Goal: Task Accomplishment & Management: Complete application form

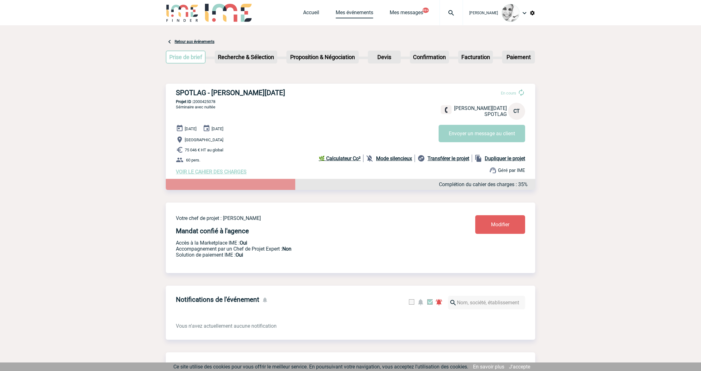
click at [348, 16] on link "Mes événements" at bounding box center [355, 13] width 38 height 9
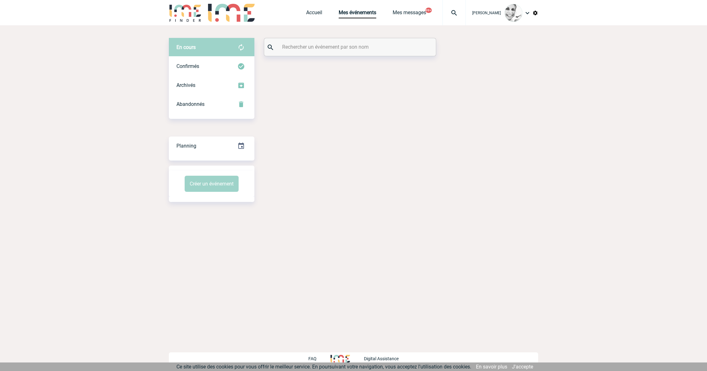
click at [297, 48] on input "text" at bounding box center [351, 46] width 140 height 9
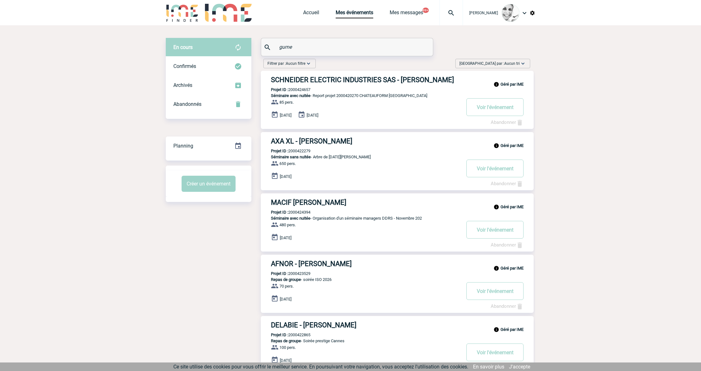
type input "gumery"
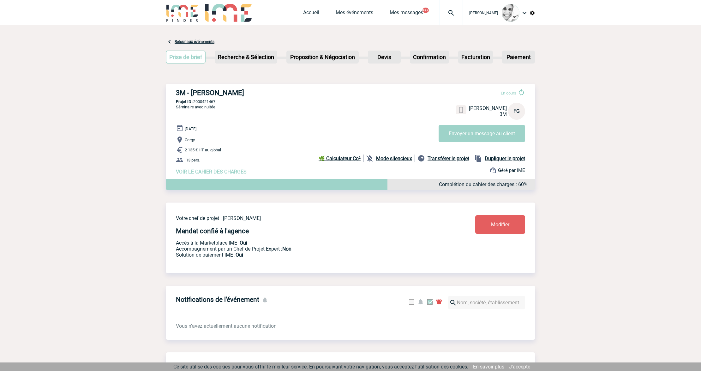
click at [505, 157] on b "Dupliquer le projet" at bounding box center [505, 158] width 40 height 6
select select "1"
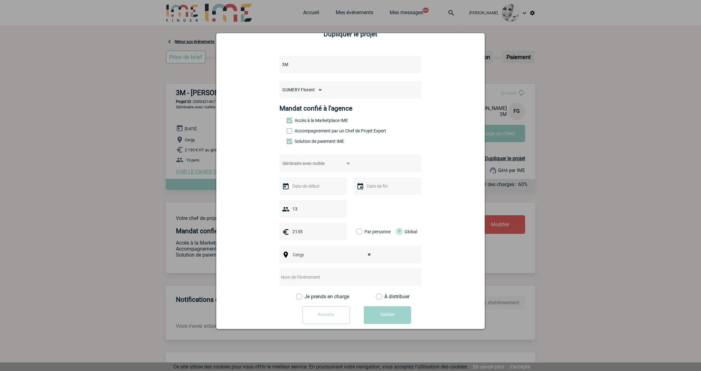
scroll to position [27, 0]
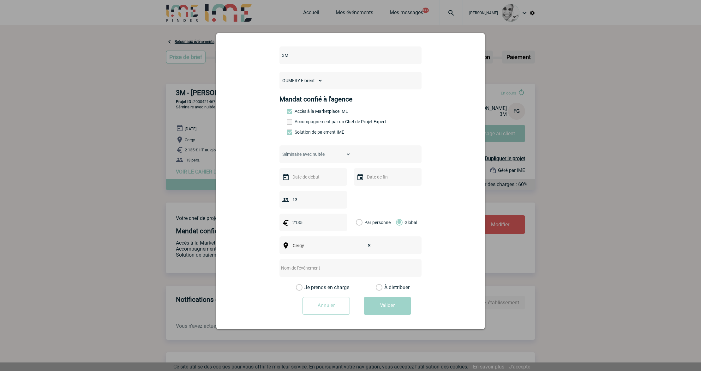
click at [297, 266] on input "text" at bounding box center [341, 268] width 125 height 8
paste input "GADEST HERBEMONT"
click at [311, 270] on input "Centralisation - GADEST HERBEMONT" at bounding box center [341, 268] width 125 height 8
type input "Centralisation - AD GADEST HERBEMONT"
drag, startPoint x: 302, startPoint y: 221, endPoint x: 262, endPoint y: 225, distance: 40.0
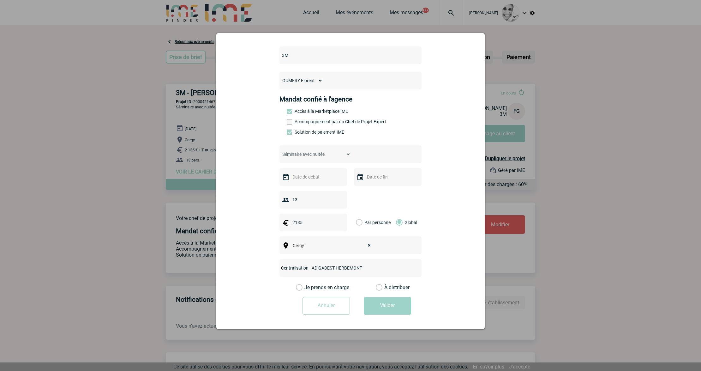
click at [265, 223] on form "3M [PERSON_NAME] [PERSON_NAME] [PERSON_NAME] [PERSON_NAME] [PERSON_NAME] [PERSO…" at bounding box center [350, 180] width 253 height 278
type input "936"
click at [370, 267] on input "Centralisation - AD GADEST HERBEMONT" at bounding box center [341, 268] width 125 height 8
type input "Centralisation - AD GADEST HERBEMONT (événement du [DATE])"
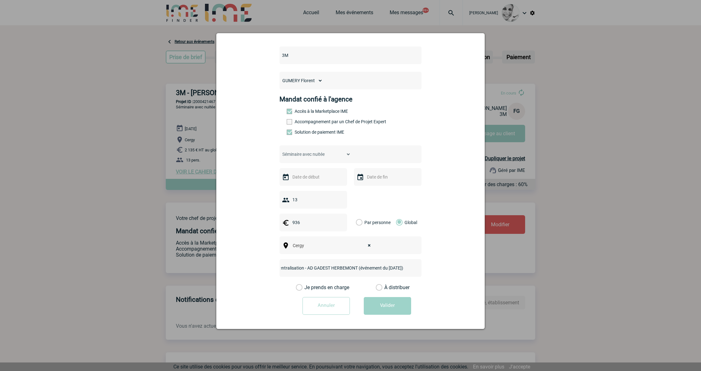
click at [303, 179] on input "text" at bounding box center [313, 177] width 44 height 8
click at [296, 250] on link "18" at bounding box center [295, 248] width 12 height 11
type input "18-08-2025"
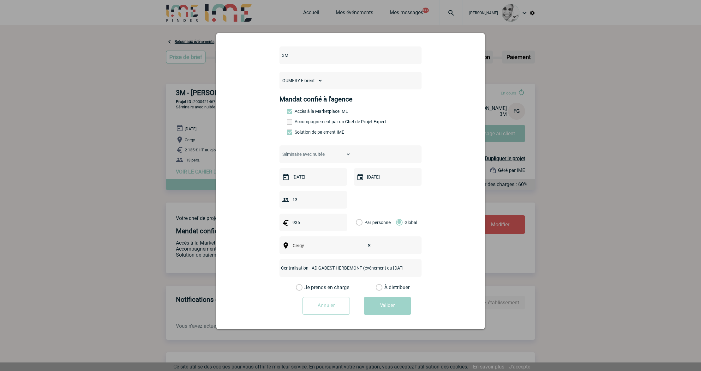
click at [307, 288] on label "Je prends en charge" at bounding box center [301, 287] width 11 height 6
click at [0, 0] on input "Je prends en charge" at bounding box center [0, 0] width 0 height 0
click at [378, 308] on button "Valider" at bounding box center [387, 306] width 47 height 18
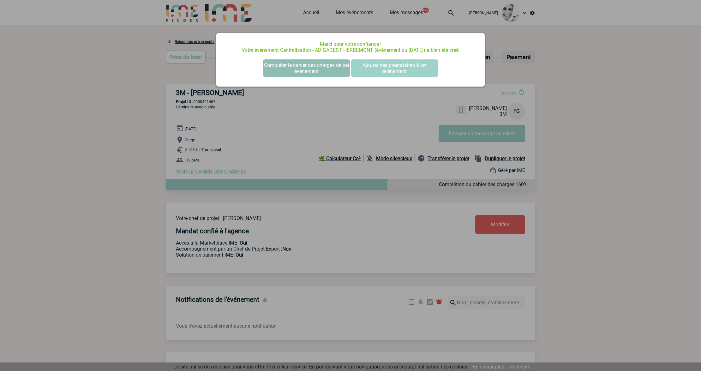
click at [292, 71] on button "Compléter le cahier des charges de cet événement" at bounding box center [306, 68] width 87 height 18
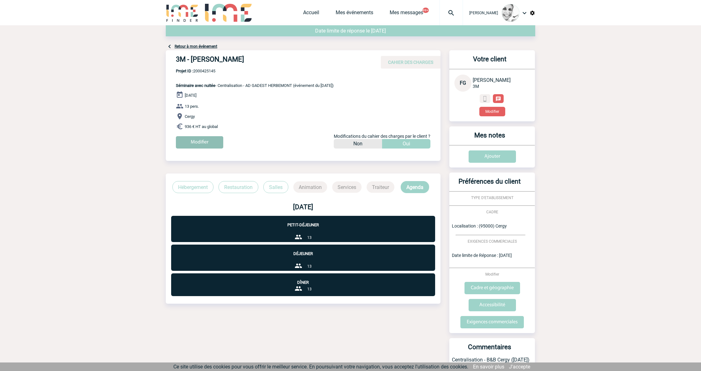
click at [200, 140] on input "Modifier" at bounding box center [199, 142] width 47 height 12
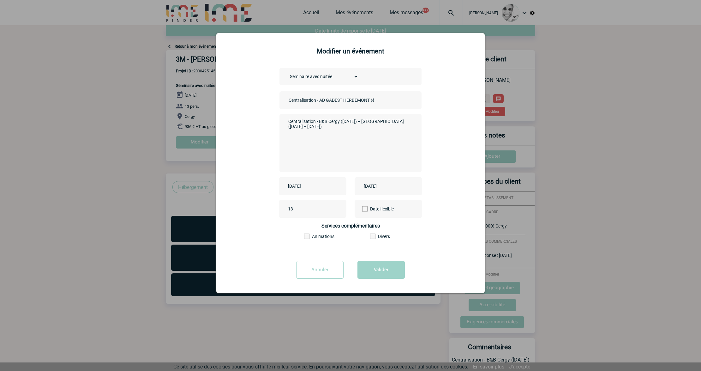
click at [326, 77] on select "Choisissez un type d'évènement Séminaire avec nuitée Séminaire sans nuitée Repa…" at bounding box center [322, 76] width 71 height 9
select select "2"
click at [287, 73] on select "Choisissez un type d'évènement Séminaire avec nuitée Séminaire sans nuitée Repa…" at bounding box center [322, 76] width 71 height 9
click at [378, 267] on button "Valider" at bounding box center [380, 270] width 47 height 18
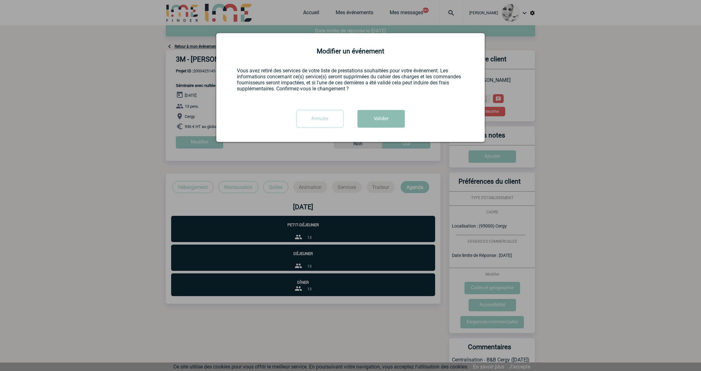
click at [397, 121] on button "Valider" at bounding box center [380, 119] width 47 height 18
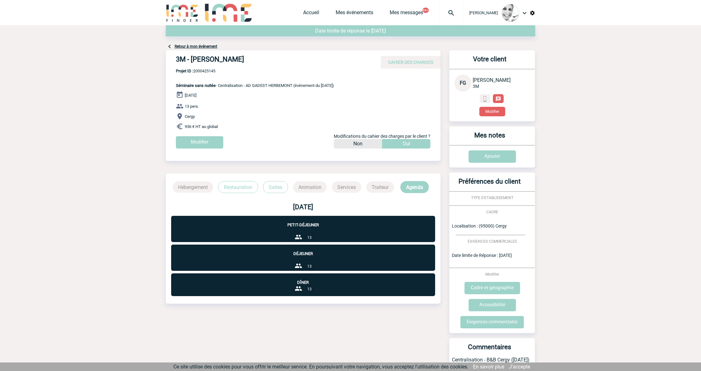
click at [196, 45] on link "Retour à mon événement" at bounding box center [196, 46] width 43 height 4
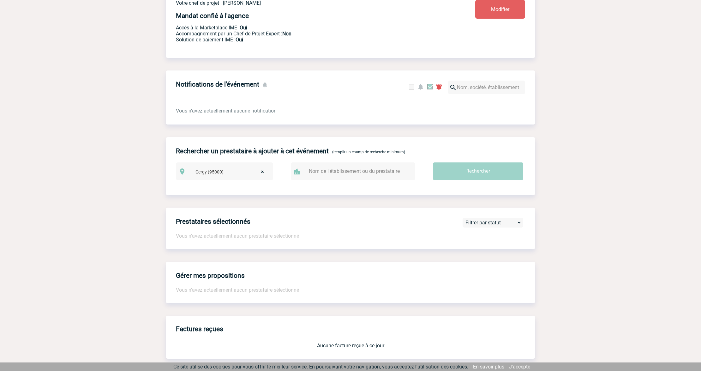
scroll to position [378, 0]
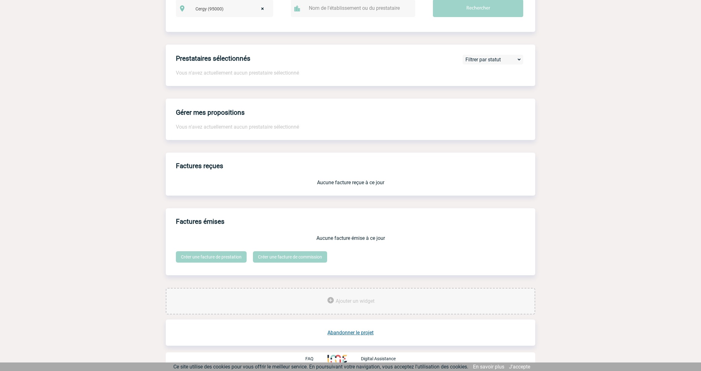
click at [351, 306] on div "Ajouter un widget" at bounding box center [350, 301] width 369 height 27
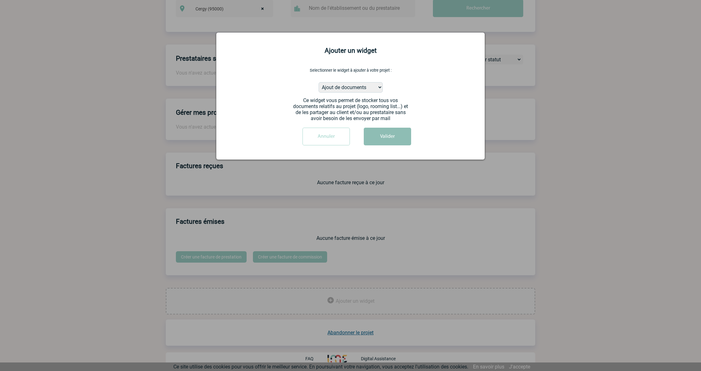
click at [383, 139] on button "Valider" at bounding box center [387, 137] width 47 height 18
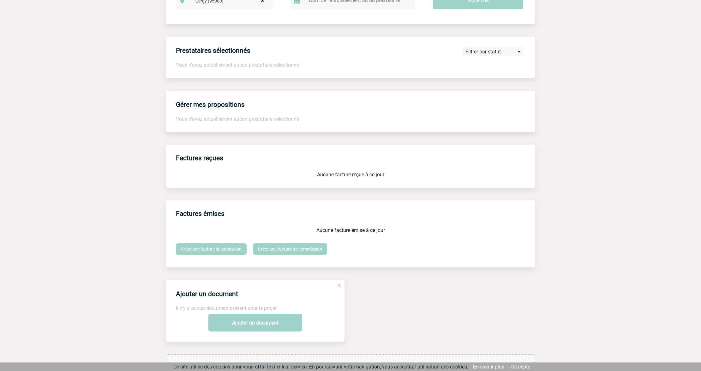
scroll to position [452, 0]
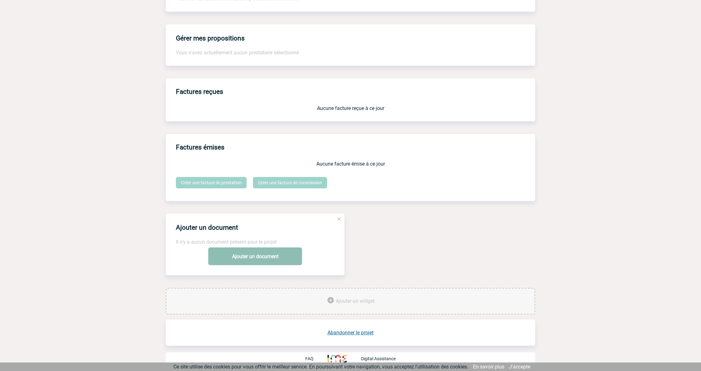
click at [248, 261] on link "Ajouter un document" at bounding box center [255, 256] width 94 height 18
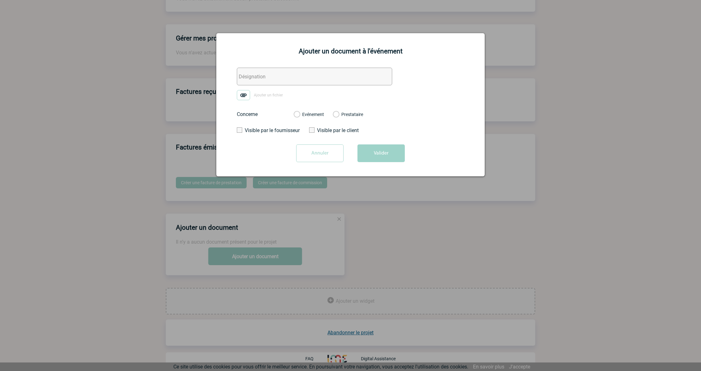
click at [257, 77] on input "text" at bounding box center [314, 77] width 155 height 18
paste input "GADEST HERBEMONT"
type input "AD GADEST HERBEMONT - Facture (non conforme)"
click at [253, 99] on label "Ajouter un fichier" at bounding box center [262, 95] width 51 height 10
click at [0, 0] on input "Ajouter un fichier" at bounding box center [0, 0] width 0 height 0
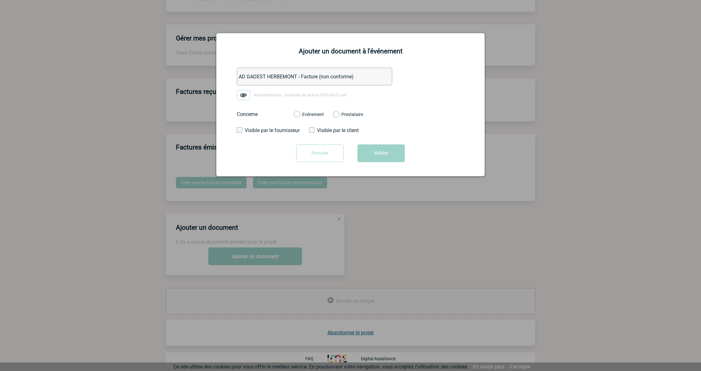
click at [308, 119] on div "Evénement Prestataire" at bounding box center [329, 114] width 80 height 16
drag, startPoint x: 309, startPoint y: 111, endPoint x: 314, endPoint y: 112, distance: 4.2
click at [310, 111] on div "Evénement" at bounding box center [309, 114] width 30 height 6
click at [300, 117] on label "Evénement" at bounding box center [297, 115] width 6 height 6
click at [0, 0] on input "Evénement" at bounding box center [0, 0] width 0 height 0
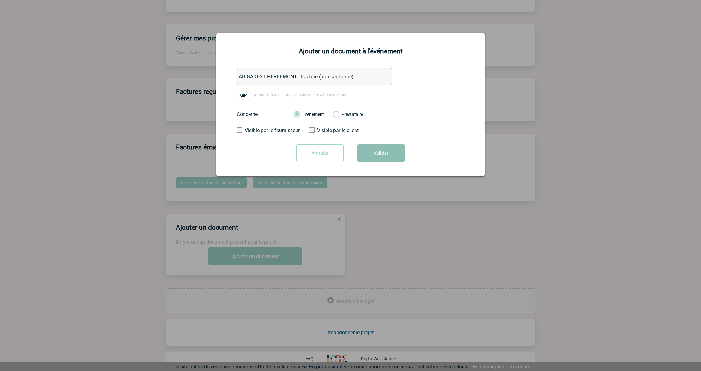
click at [382, 158] on button "Valider" at bounding box center [380, 153] width 47 height 18
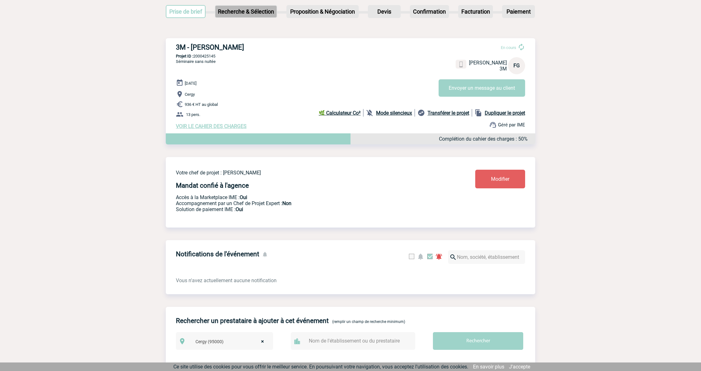
scroll to position [0, 0]
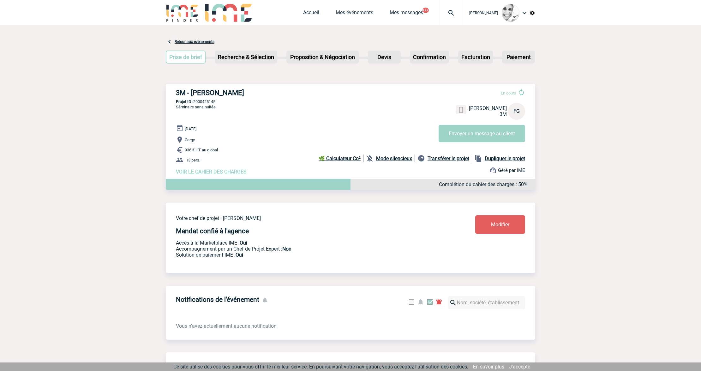
click at [203, 98] on div "3M - [PERSON_NAME] En cours [PERSON_NAME] 3M FG Envoyer un message au client 3M…" at bounding box center [350, 132] width 369 height 96
click at [203, 103] on p "Projet ID : 2000425145" at bounding box center [350, 101] width 369 height 5
copy p "2000425145"
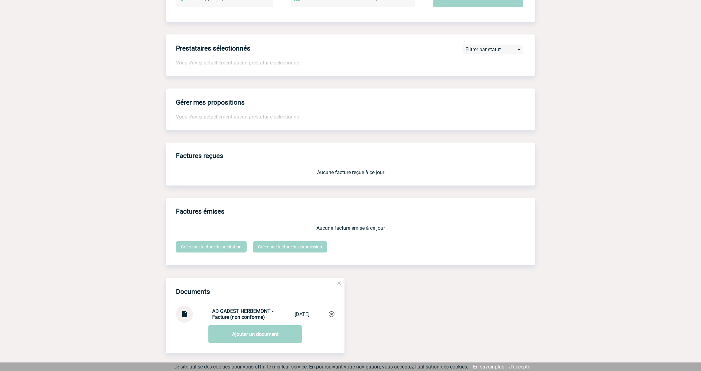
scroll to position [466, 0]
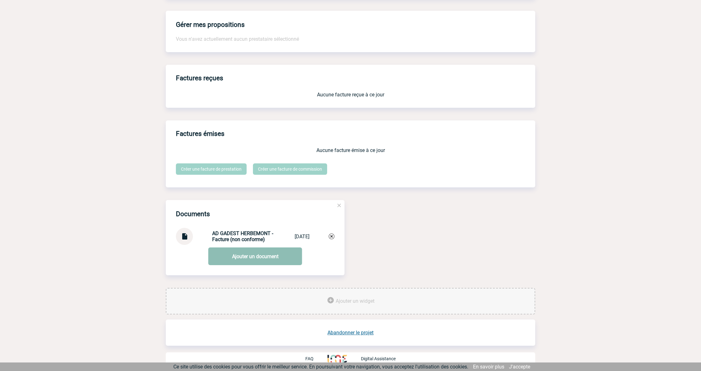
click at [253, 262] on link "Ajouter un document" at bounding box center [255, 256] width 94 height 18
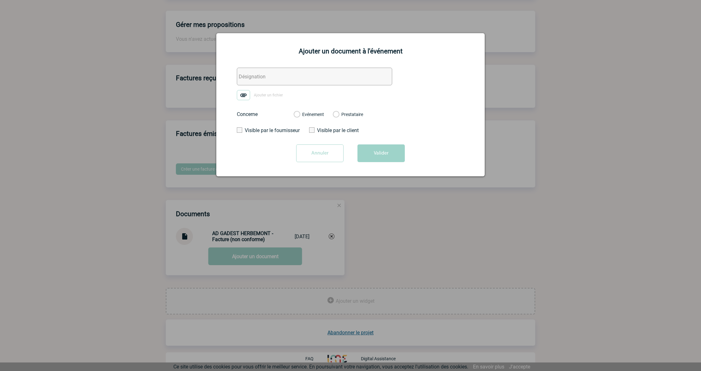
click at [263, 78] on input "text" at bounding box center [314, 77] width 155 height 18
type input "IME - Réception nlle demande"
click at [267, 93] on span "Ajouter un fichier" at bounding box center [268, 95] width 29 height 4
click at [0, 0] on input "Ajouter un fichier" at bounding box center [0, 0] width 0 height 0
click at [305, 119] on div "Evénement Prestataire" at bounding box center [329, 114] width 80 height 16
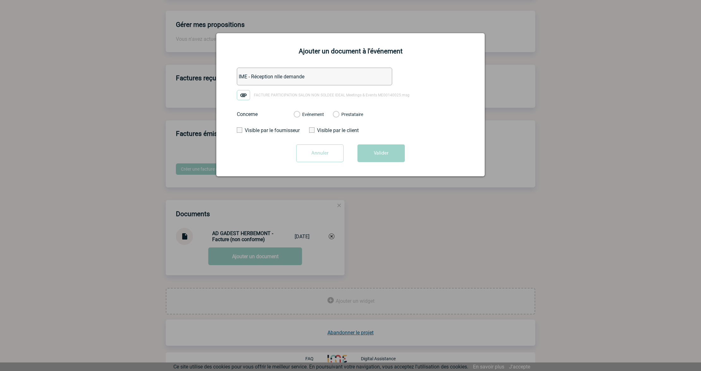
click at [300, 116] on label "Evénement" at bounding box center [297, 115] width 6 height 6
click at [0, 0] on input "Evénement" at bounding box center [0, 0] width 0 height 0
click at [382, 153] on button "Valider" at bounding box center [380, 153] width 47 height 18
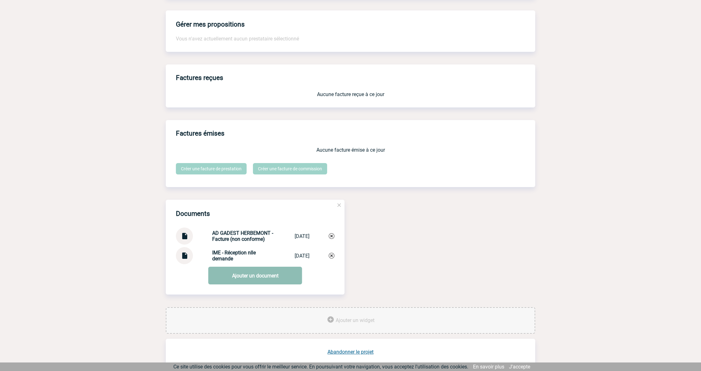
click at [250, 276] on link "Ajouter un document" at bounding box center [255, 275] width 94 height 18
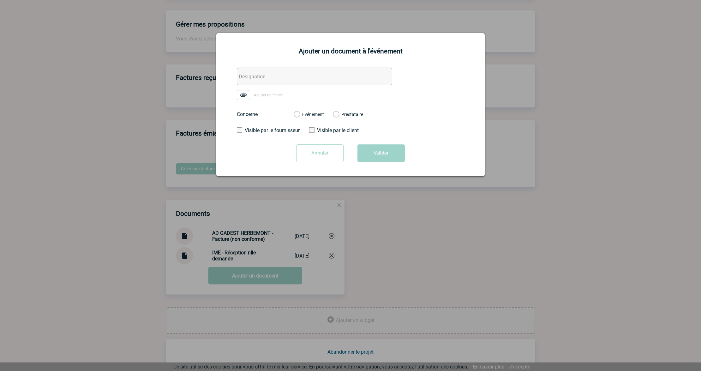
click at [251, 80] on input "text" at bounding box center [314, 77] width 155 height 18
type input "3M - Echanges"
click at [266, 94] on span "Ajouter un fichier" at bounding box center [268, 95] width 29 height 4
click at [0, 0] on input "Ajouter un fichier" at bounding box center [0, 0] width 0 height 0
click at [315, 117] on div "Evénement" at bounding box center [309, 114] width 30 height 6
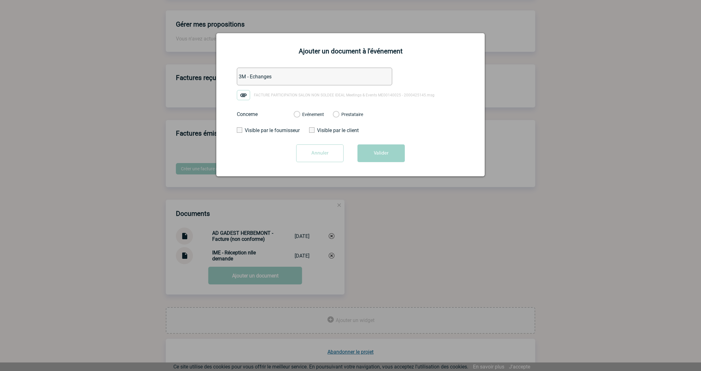
click at [300, 116] on label "Evénement" at bounding box center [297, 115] width 6 height 6
click at [0, 0] on input "Evénement" at bounding box center [0, 0] width 0 height 0
click at [372, 153] on button "Valider" at bounding box center [380, 153] width 47 height 18
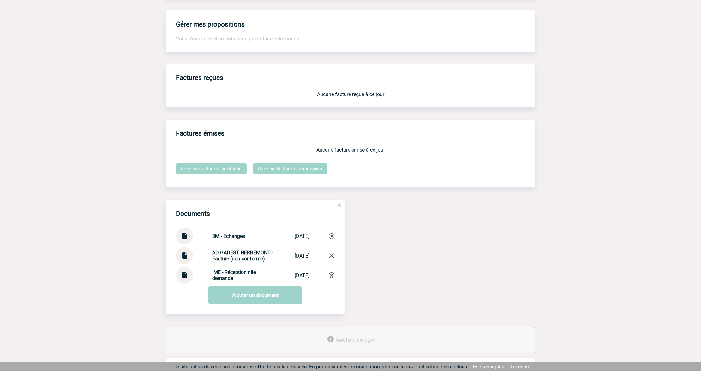
click at [465, 225] on div "Documents 3M - Echanges 3M - Echanges [DATE] GADEST HERBEMONT - Facture (non co…" at bounding box center [350, 263] width 369 height 127
